Goal: Task Accomplishment & Management: Use online tool/utility

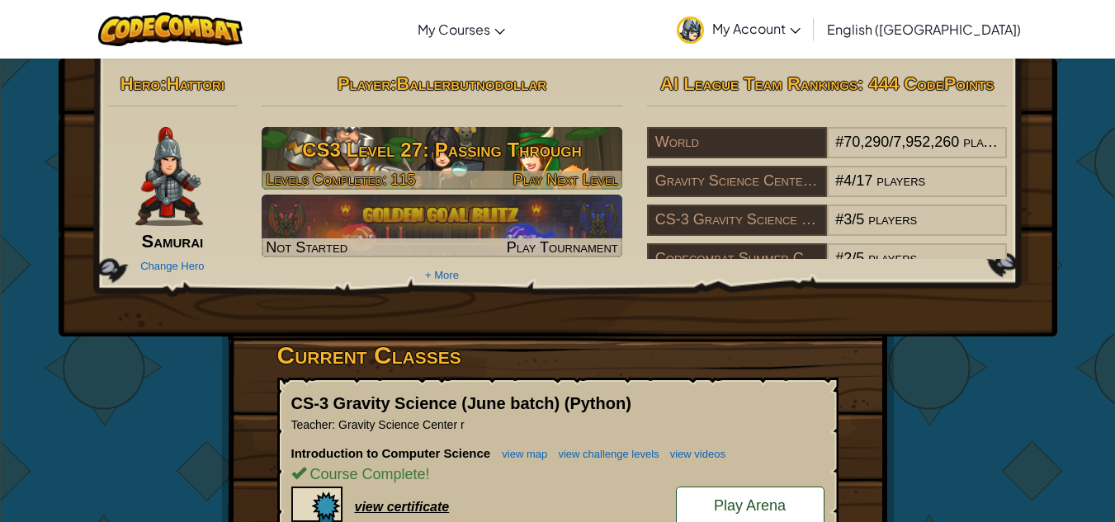
click at [458, 155] on h3 "CS3 Level 27: Passing Through" at bounding box center [442, 149] width 361 height 37
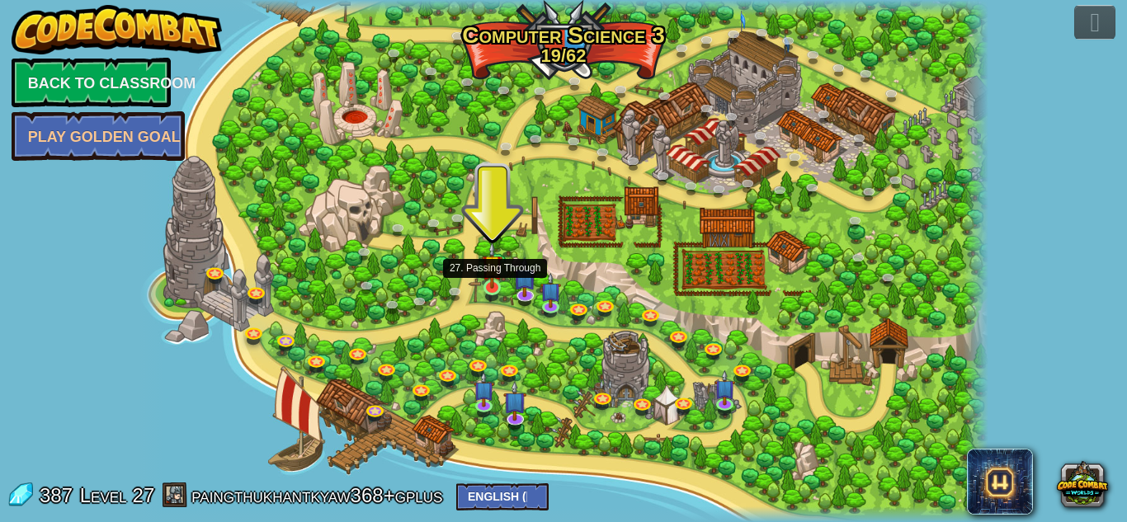
click at [496, 289] on div at bounding box center [491, 288] width 17 height 16
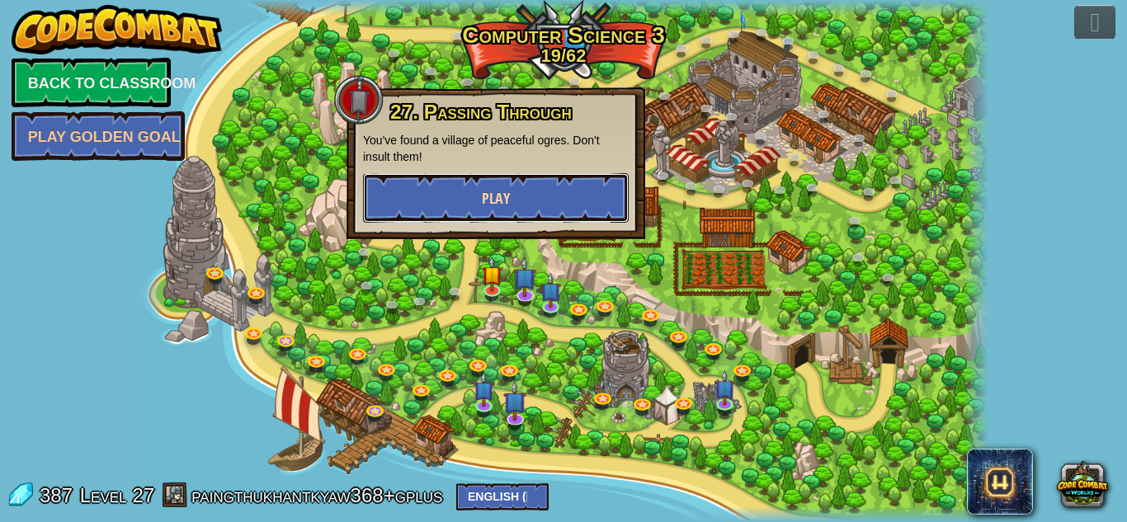
click at [575, 206] on button "Play" at bounding box center [496, 198] width 266 height 50
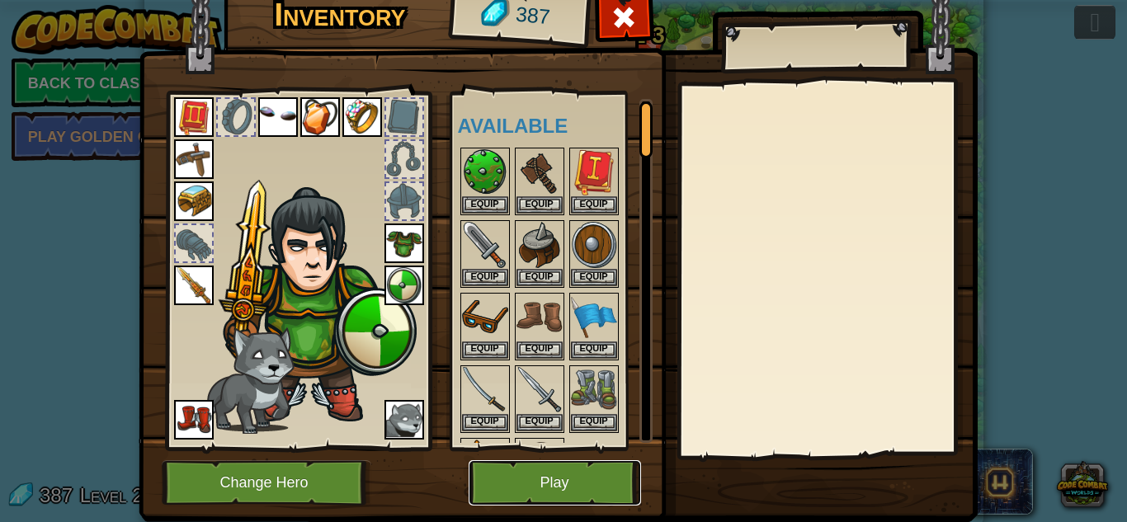
click at [547, 490] on button "Play" at bounding box center [555, 482] width 172 height 45
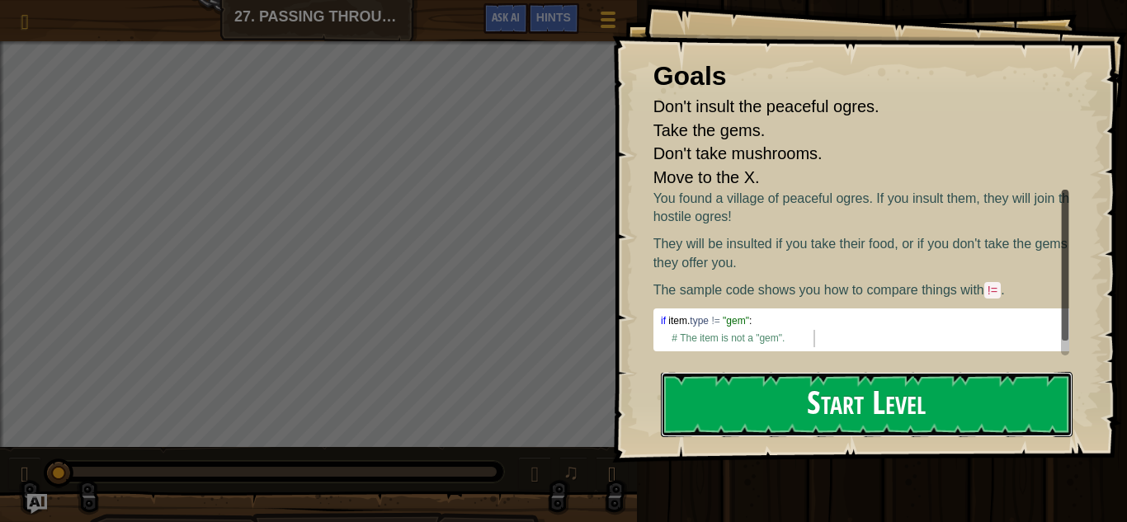
click at [752, 415] on button "Start Level" at bounding box center [867, 404] width 412 height 65
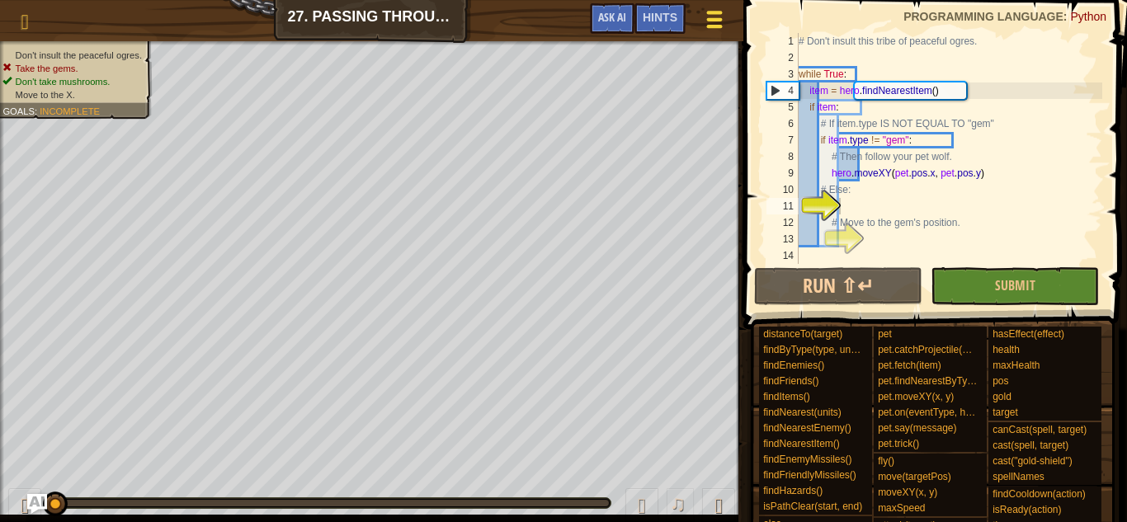
click at [718, 24] on div at bounding box center [714, 19] width 22 height 24
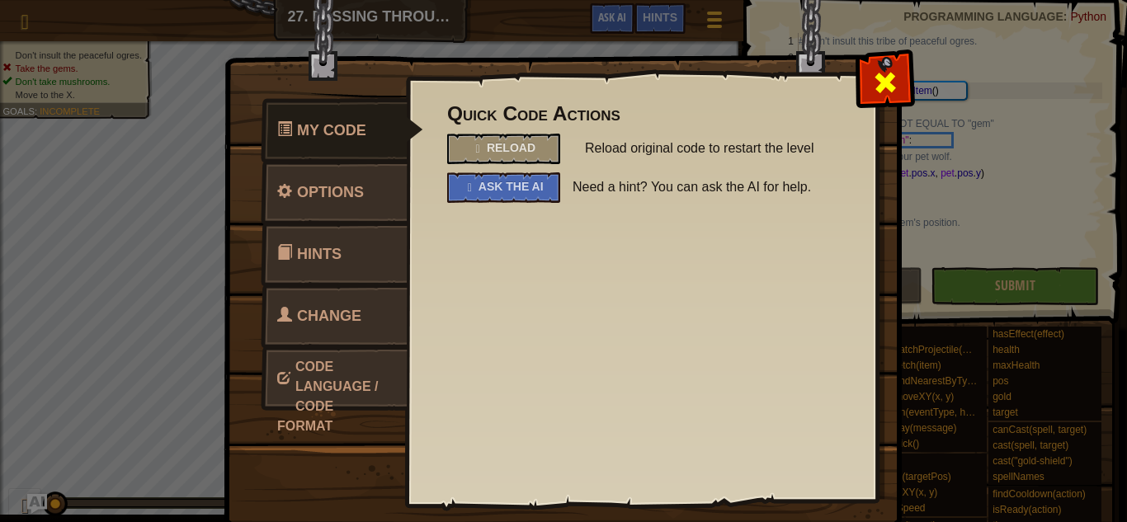
click at [872, 88] on span at bounding box center [885, 82] width 26 height 26
type textarea "item = hero.findNearestItem()"
click at [872, 88] on div "# Don't insult this tribe of peaceful ogres. while True : item = hero . findNea…" at bounding box center [948, 165] width 307 height 264
